Goal: Task Accomplishment & Management: Use online tool/utility

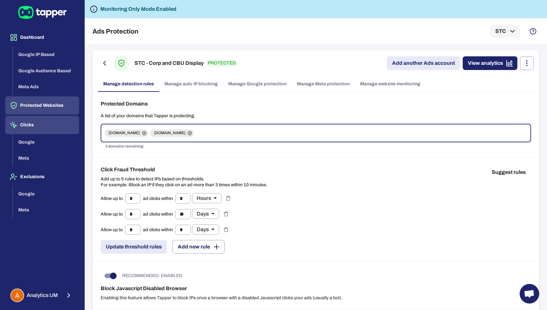
click at [25, 124] on button "Clicks" at bounding box center [42, 125] width 74 height 18
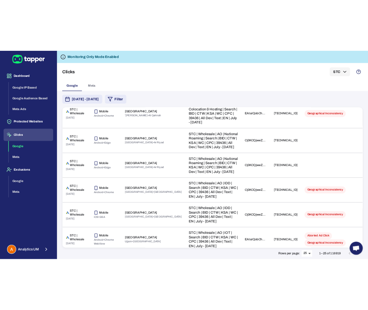
scroll to position [412, 0]
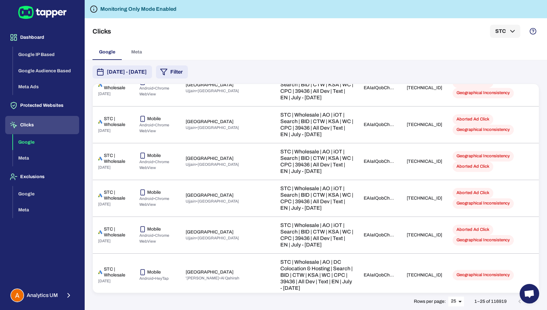
click at [460, 302] on body "Dashboard Google IP Based Google Audience Based Meta Ads Protected Websites Cli…" at bounding box center [273, 155] width 547 height 310
click at [457, 297] on li "50" at bounding box center [457, 297] width 16 height 10
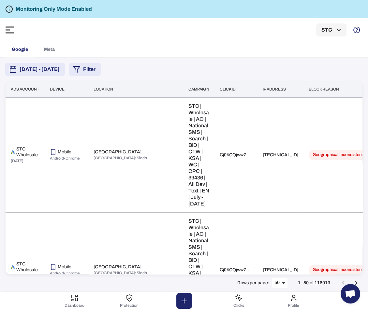
click at [281, 282] on body "Monitoring Only Mode Enabled Clicks STC Google Meta [DATE] - [DATE] Filter Ads …" at bounding box center [184, 155] width 368 height 310
click at [282, 296] on li "50" at bounding box center [280, 297] width 16 height 10
click at [80, 70] on polygon "button" at bounding box center [76, 69] width 7 height 6
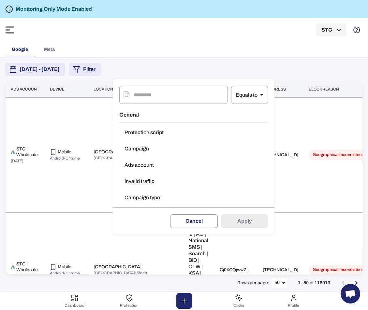
click at [144, 178] on button "Invalid traffic" at bounding box center [193, 181] width 149 height 13
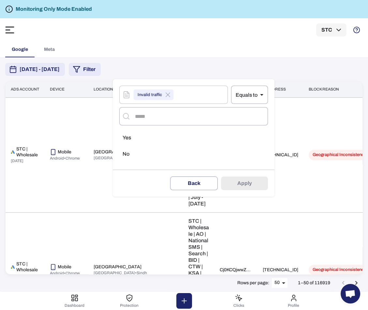
click at [131, 140] on span "Yes" at bounding box center [126, 138] width 8 height 7
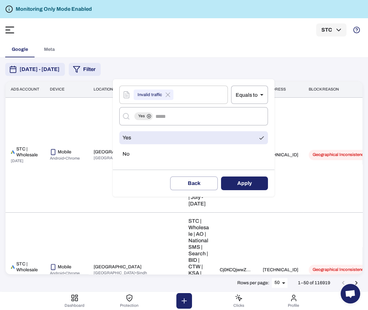
click at [251, 185] on button "Apply" at bounding box center [244, 184] width 47 height 14
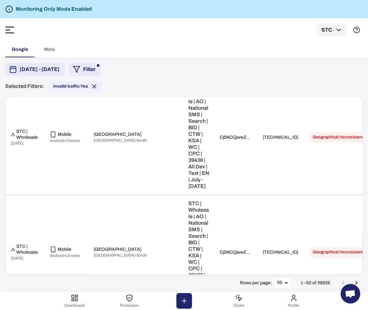
scroll to position [0, 0]
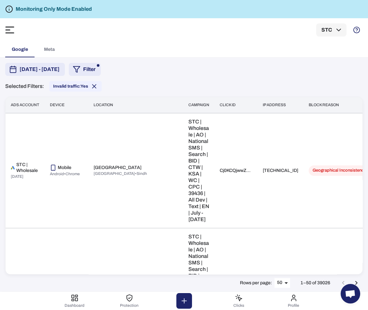
click at [288, 283] on body "Monitoring Only Mode Enabled Clicks STC Google Meta August 13, 2025 - August 19…" at bounding box center [184, 155] width 368 height 310
click at [278, 67] on div at bounding box center [184, 155] width 368 height 310
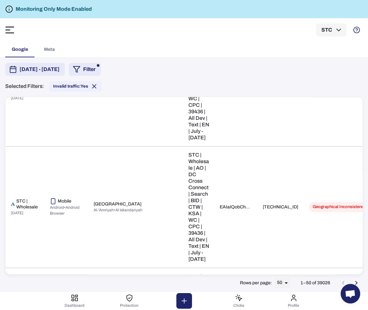
scroll to position [424, 0]
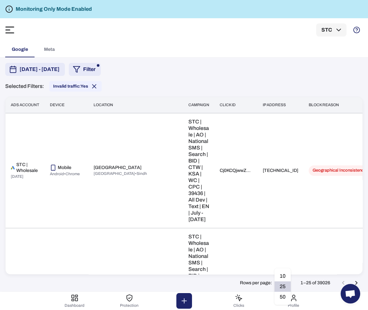
click at [282, 283] on body "Monitoring Only Mode Enabled Clicks STC Google Meta [DATE] - [DATE] Filter Sele…" at bounding box center [184, 155] width 368 height 310
click at [282, 298] on li "50" at bounding box center [282, 297] width 16 height 10
